Goal: Task Accomplishment & Management: Use online tool/utility

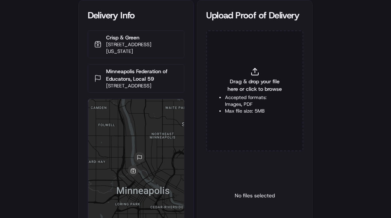
type input "C:\fakepath\2831807 pop.jpg"
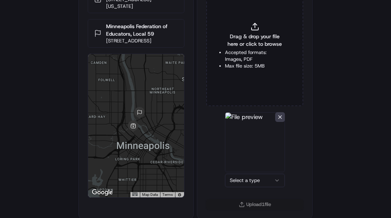
scroll to position [46, 0]
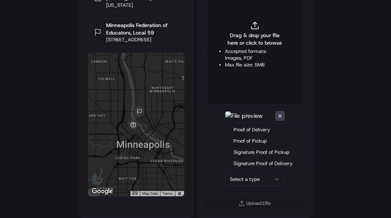
click at [244, 172] on html "Delivery Info Crisp & Green [STREET_ADDRESS][US_STATE] [GEOGRAPHIC_DATA] Federa…" at bounding box center [195, 63] width 391 height 218
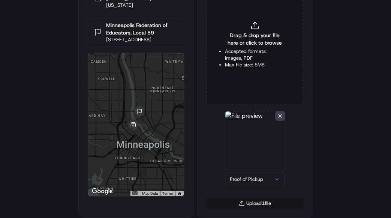
click at [250, 204] on button "Upload 1 file" at bounding box center [254, 203] width 97 height 11
click at [239, 45] on span "Drag & drop your file here or click to browse" at bounding box center [255, 39] width 60 height 15
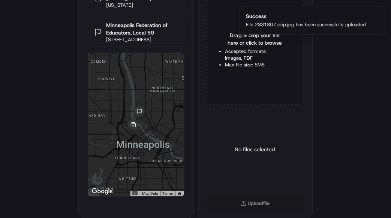
type input "C:\fakepath\2831807 pod.jpg"
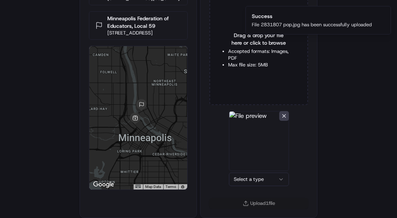
click at [256, 172] on html "Delivery Info Crisp & Green [STREET_ADDRESS][US_STATE] [GEOGRAPHIC_DATA] Federa…" at bounding box center [198, 63] width 397 height 218
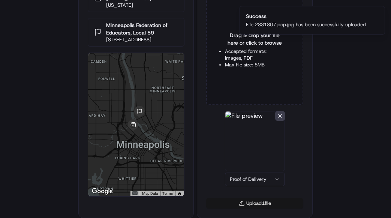
click at [254, 204] on button "Upload 1 file" at bounding box center [254, 203] width 97 height 11
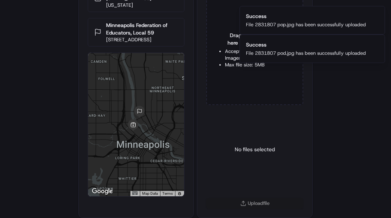
drag, startPoint x: 207, startPoint y: 213, endPoint x: 208, endPoint y: 104, distance: 108.4
click at [208, 212] on div "Upload file" at bounding box center [254, 208] width 115 height 20
